Goal: Transaction & Acquisition: Book appointment/travel/reservation

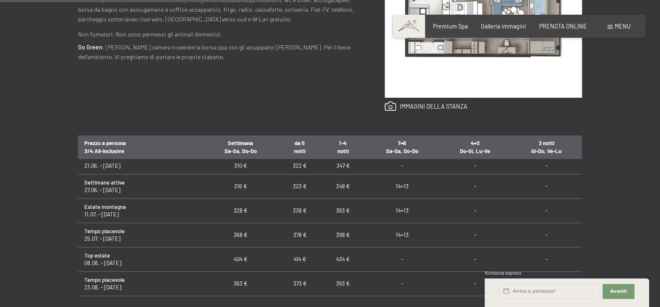
scroll to position [546, 0]
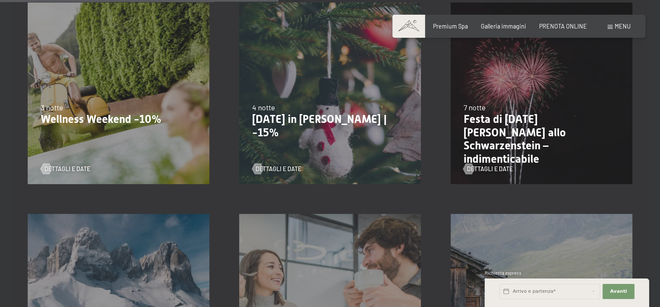
scroll to position [630, 0]
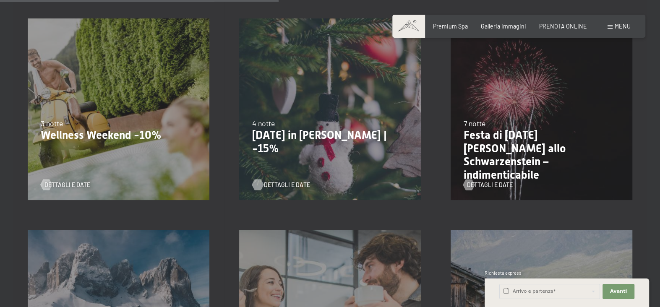
click at [277, 183] on span "Dettagli e Date" at bounding box center [287, 185] width 46 height 8
click at [82, 183] on span "Dettagli e Date" at bounding box center [76, 185] width 46 height 8
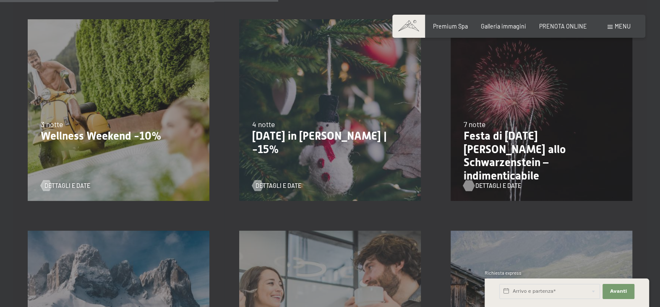
click at [498, 185] on span "Dettagli e Date" at bounding box center [499, 186] width 46 height 8
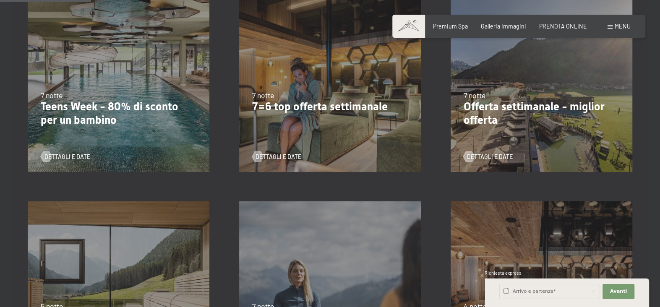
scroll to position [252, 0]
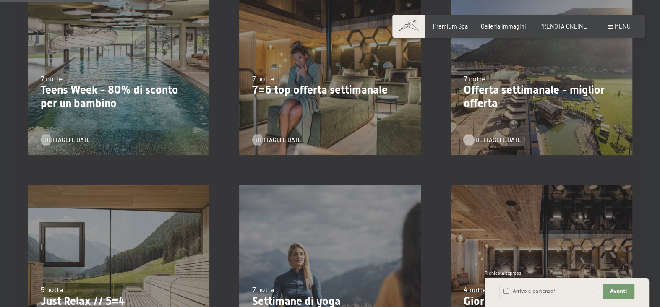
click at [496, 137] on span "Dettagli e Date" at bounding box center [499, 140] width 46 height 8
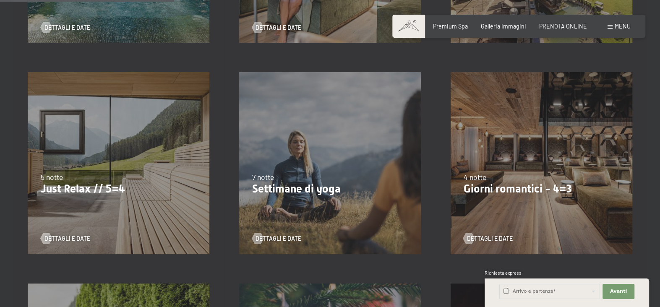
scroll to position [419, 0]
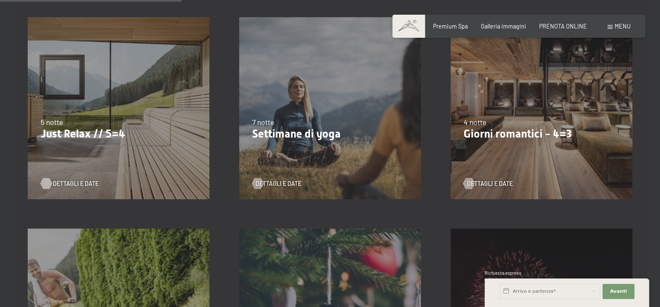
click at [73, 183] on span "Dettagli e Date" at bounding box center [76, 184] width 46 height 8
click at [497, 182] on span "Dettagli e Date" at bounding box center [499, 184] width 46 height 8
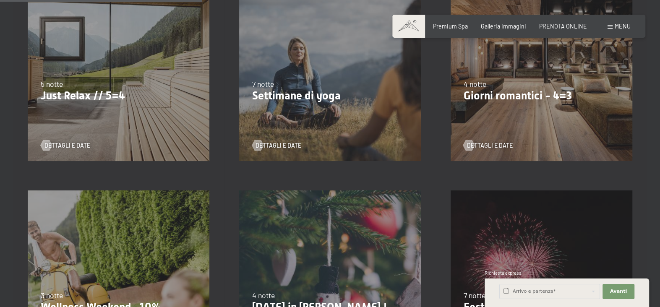
scroll to position [546, 0]
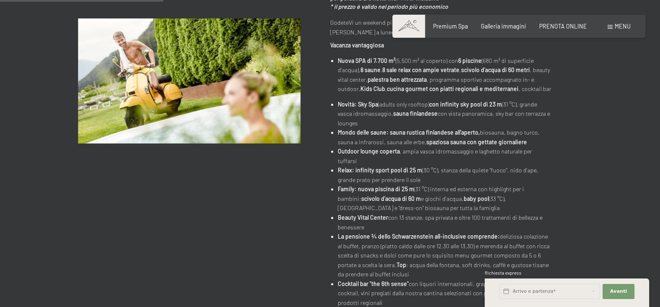
scroll to position [209, 0]
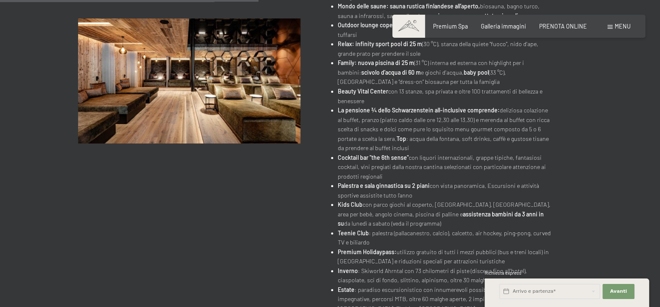
scroll to position [336, 0]
